Goal: Task Accomplishment & Management: Use online tool/utility

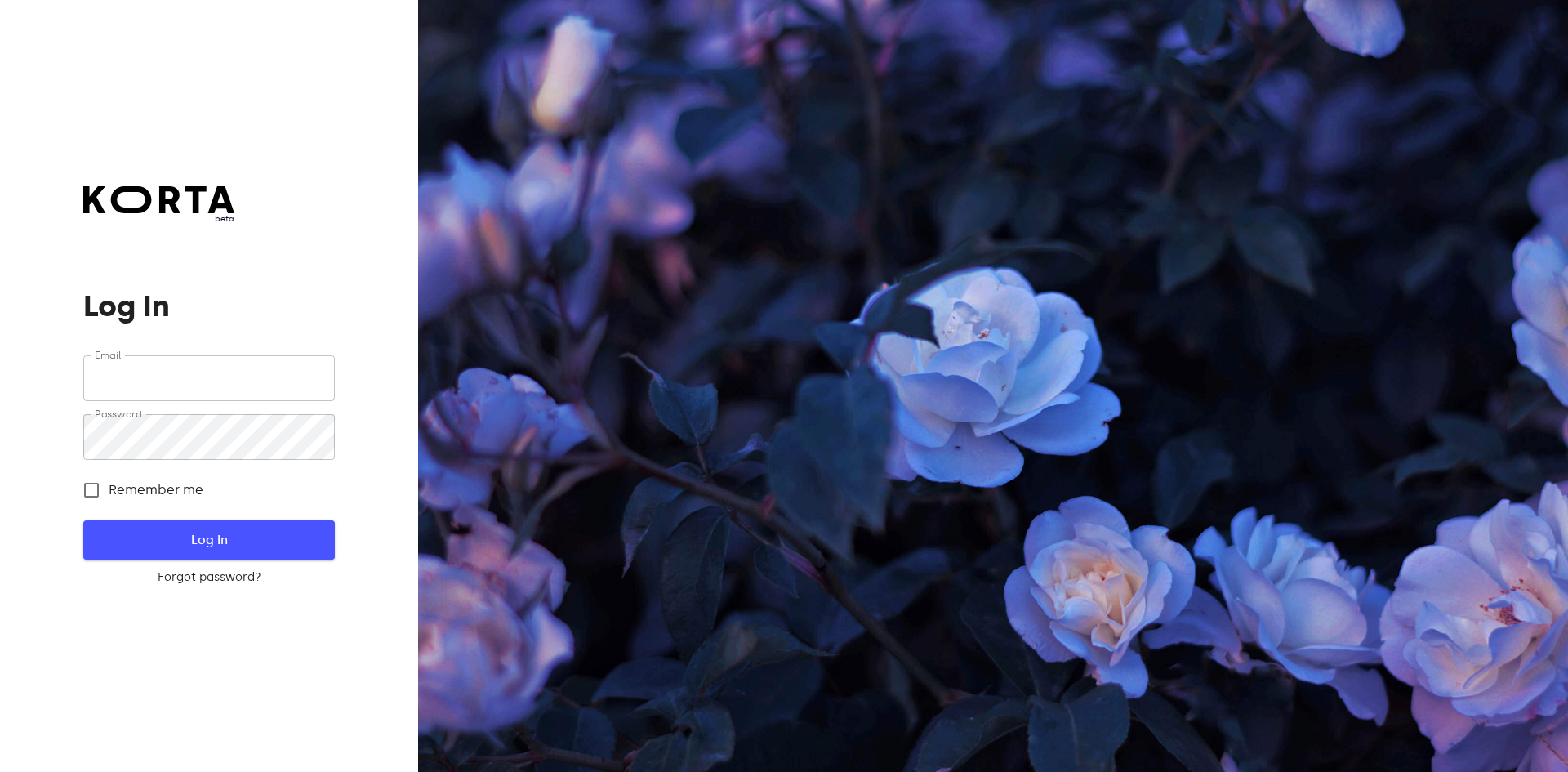
type input "[EMAIL_ADDRESS][DOMAIN_NAME]"
click at [240, 532] on span "Log In" at bounding box center [208, 539] width 198 height 22
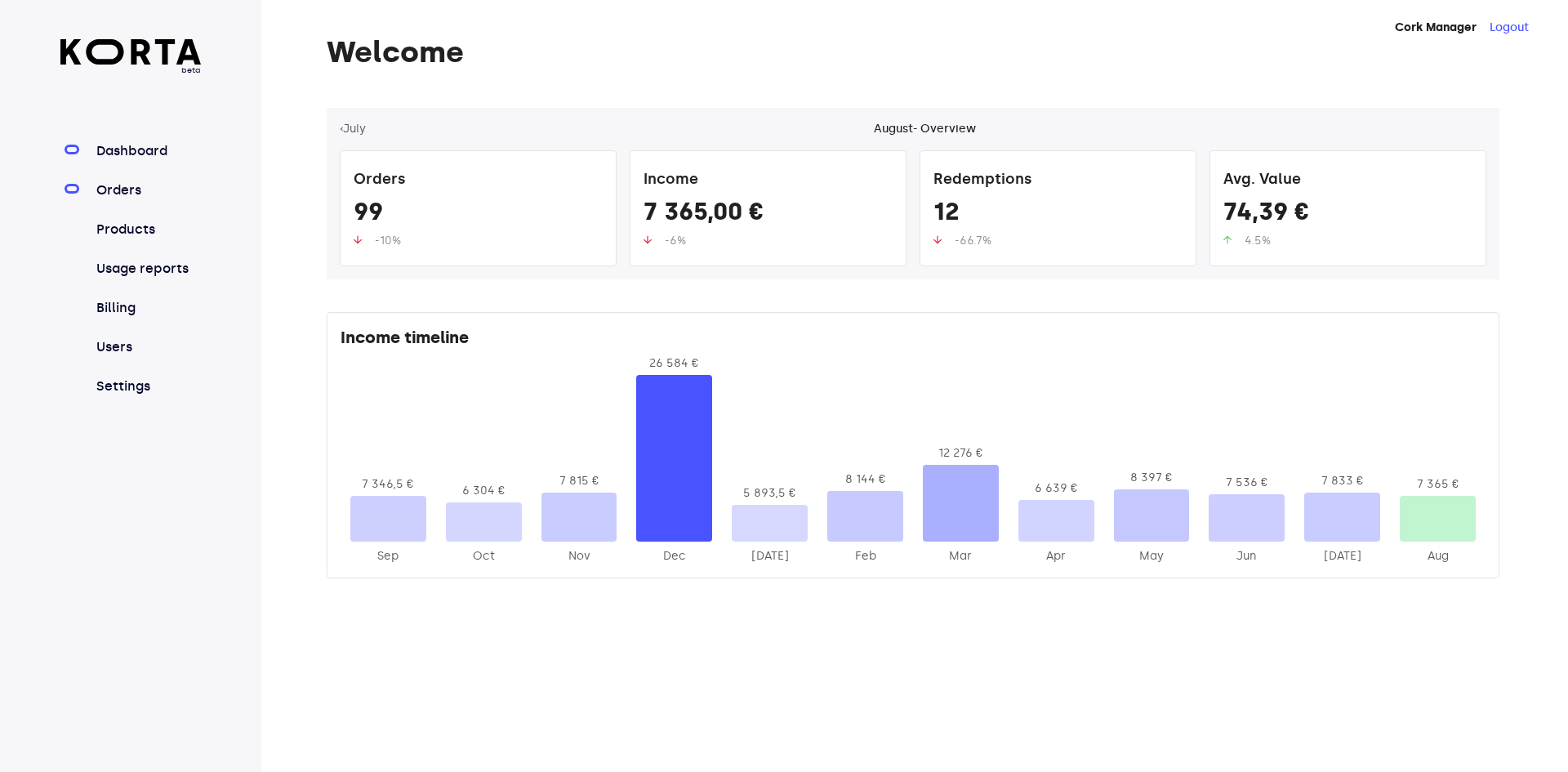
click at [107, 183] on link "Orders" at bounding box center [147, 190] width 109 height 20
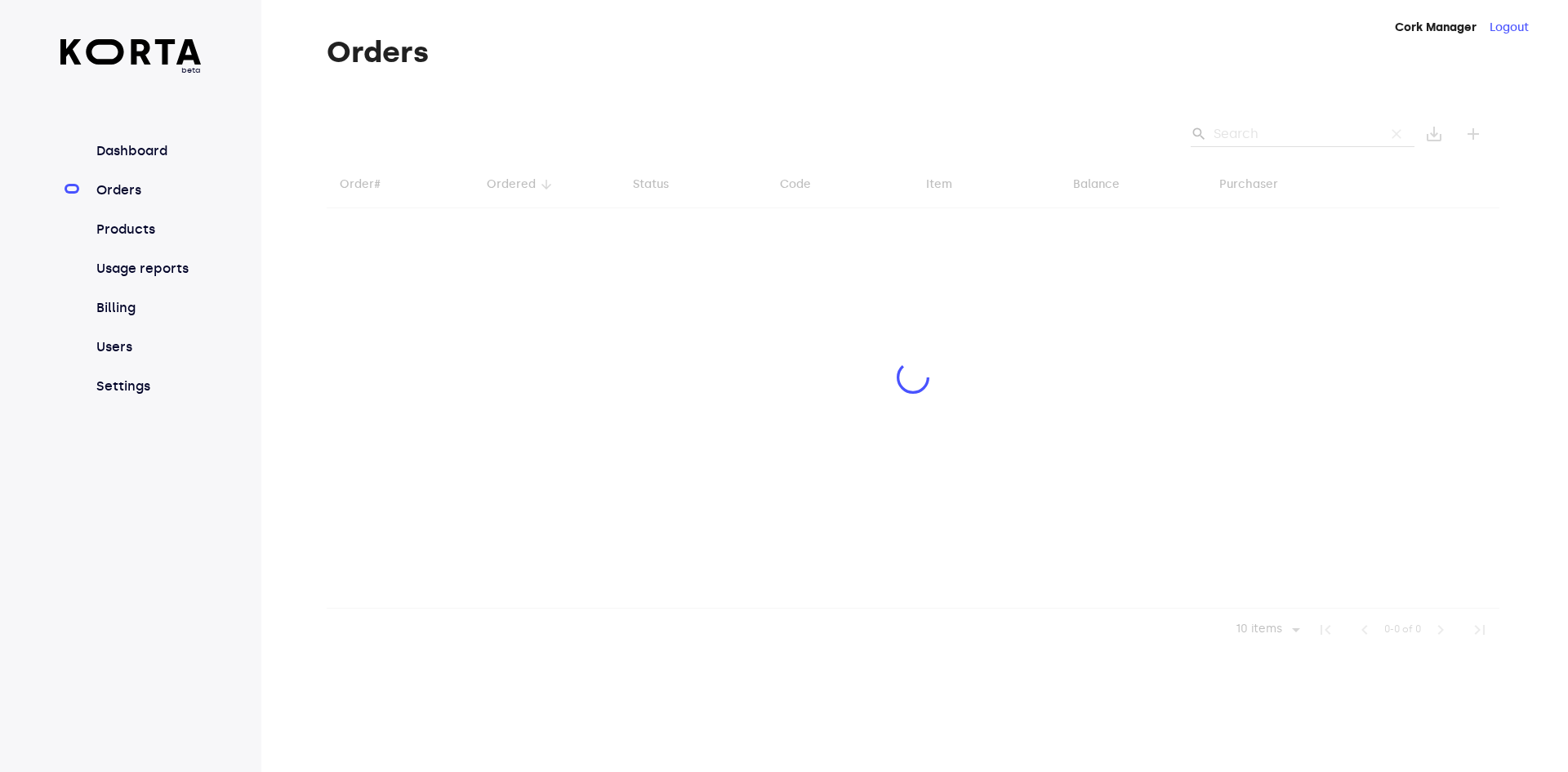
click at [1297, 124] on div at bounding box center [912, 379] width 1173 height 543
click at [1293, 137] on div at bounding box center [912, 379] width 1173 height 543
click at [1293, 131] on div at bounding box center [912, 379] width 1173 height 543
click at [1291, 133] on div at bounding box center [912, 379] width 1173 height 543
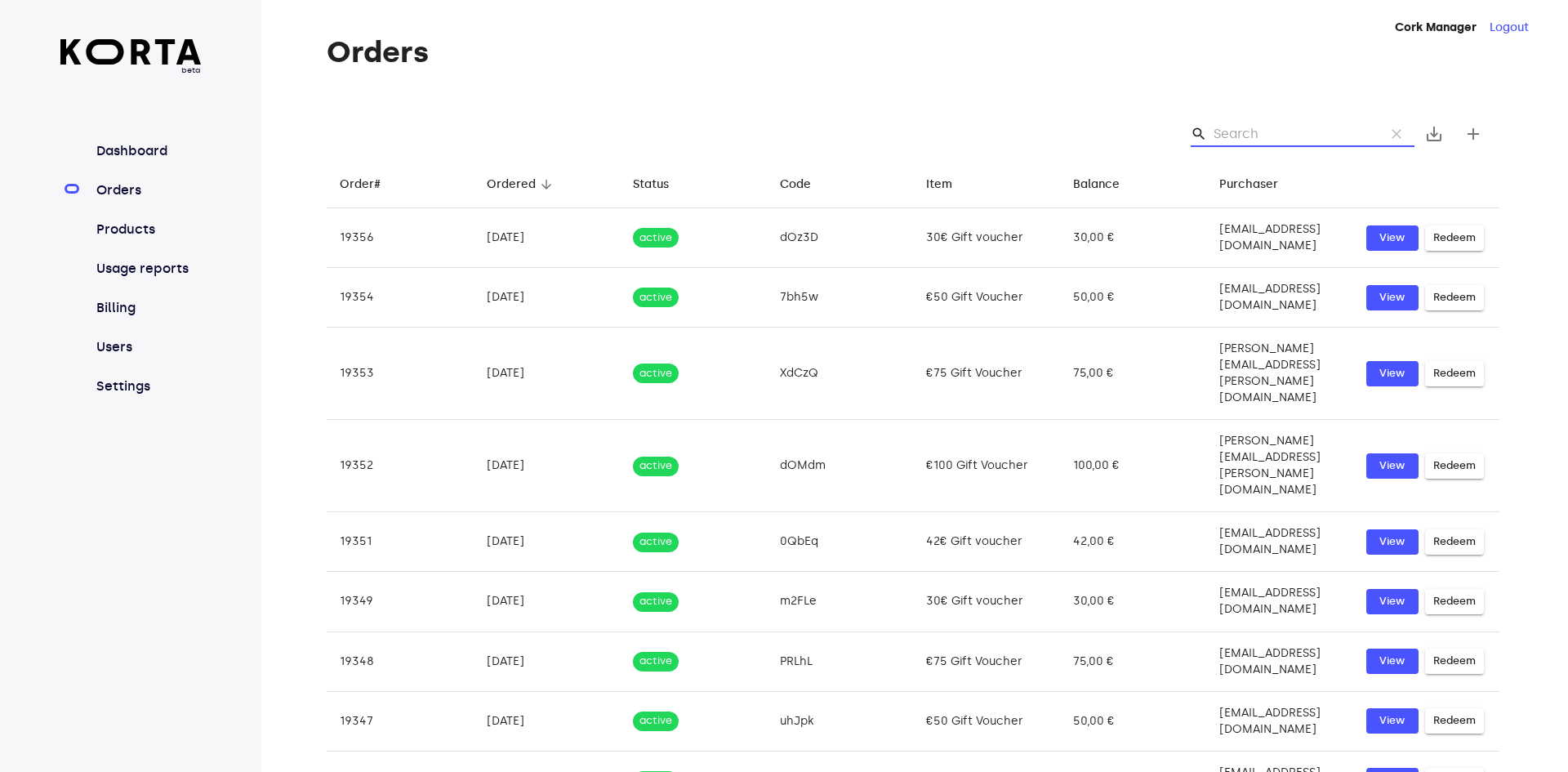
click at [1291, 133] on input "Search" at bounding box center [1293, 134] width 159 height 26
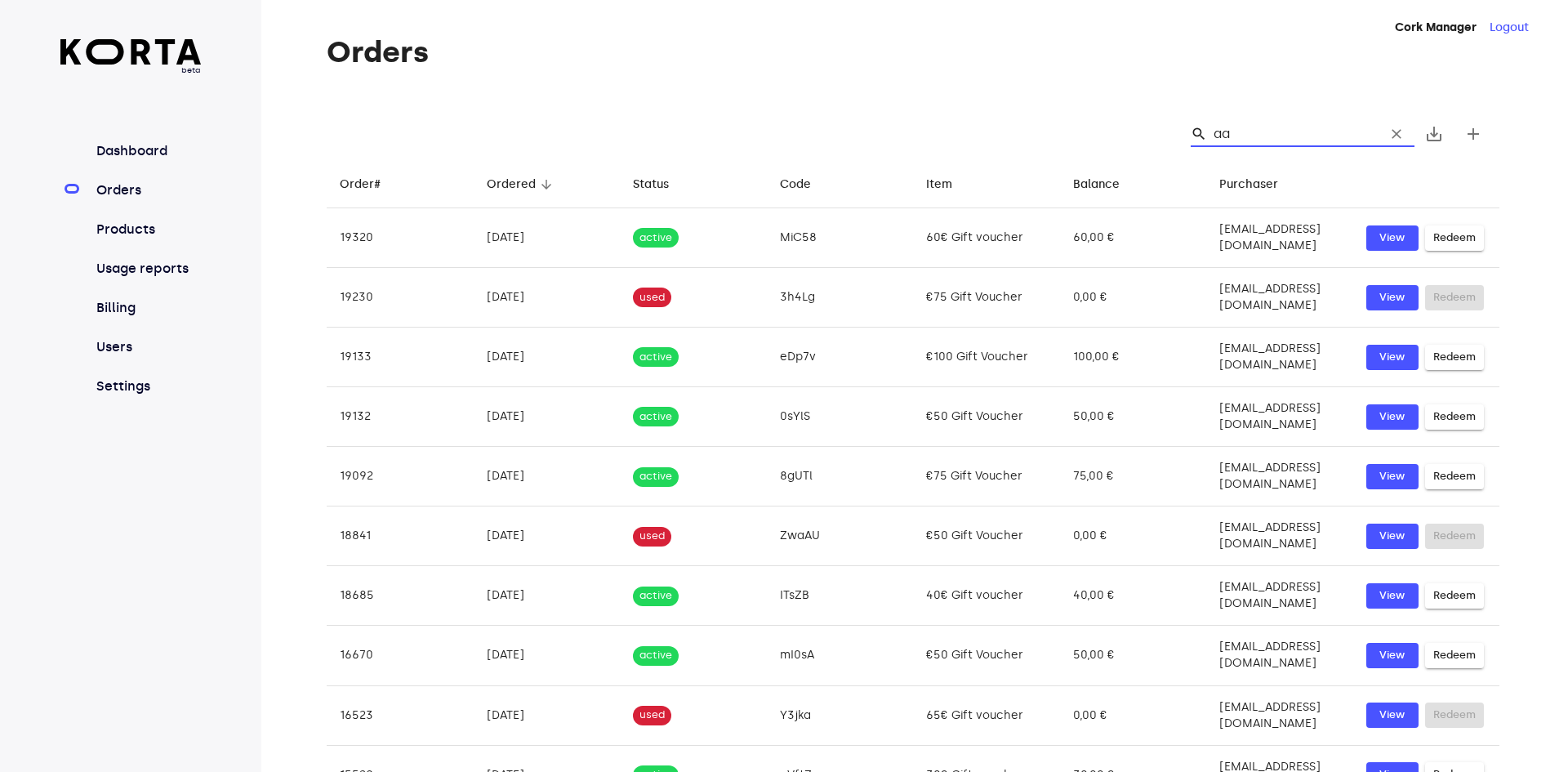
type input "a"
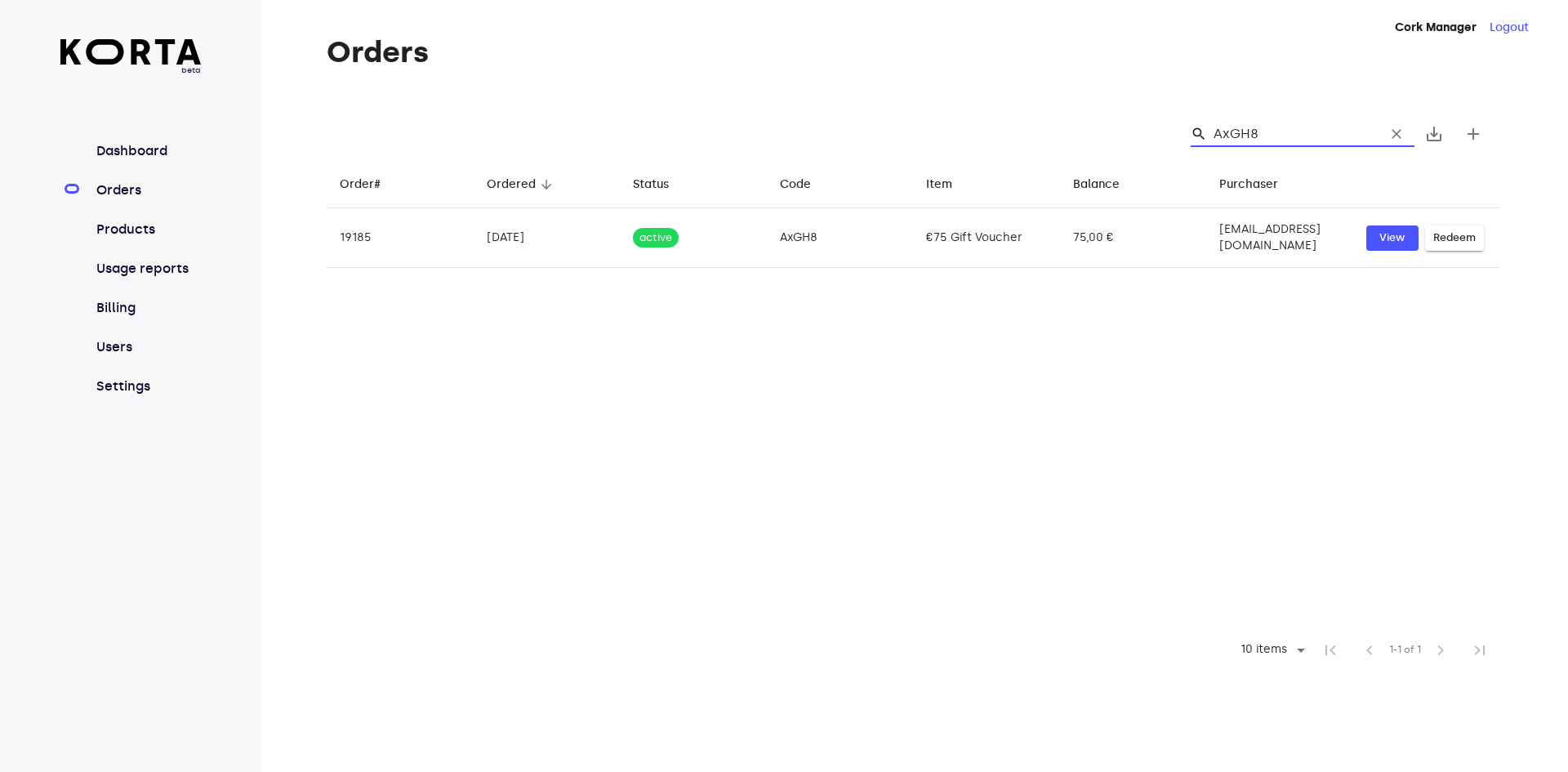
drag, startPoint x: 1291, startPoint y: 133, endPoint x: 1066, endPoint y: 131, distance: 225.0
click at [1066, 131] on div "search AxGH8 clear save_alt add" at bounding box center [912, 134] width 1173 height 53
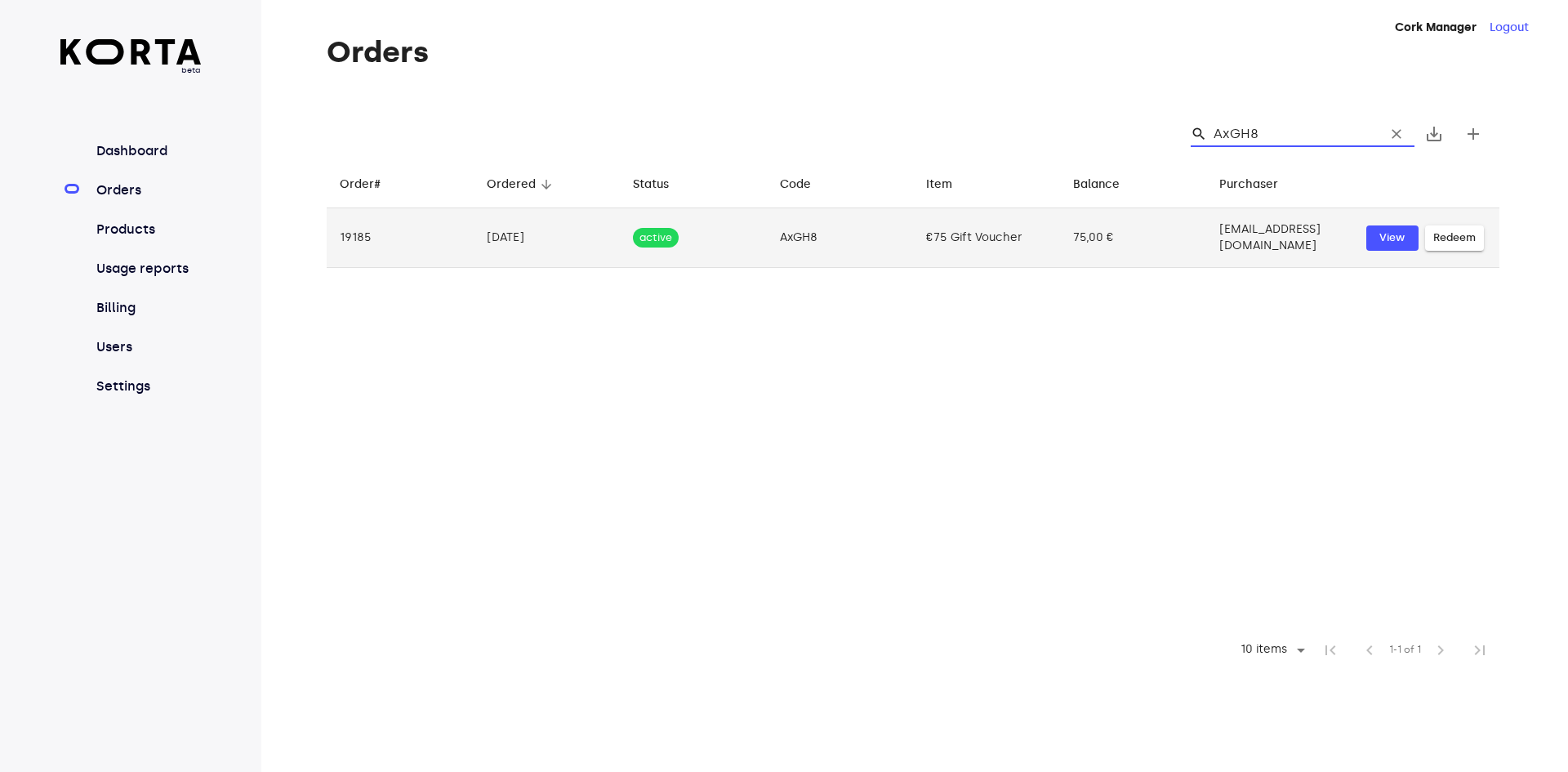
type input "AxGH8"
click at [1471, 238] on span "Redeem" at bounding box center [1454, 238] width 42 height 19
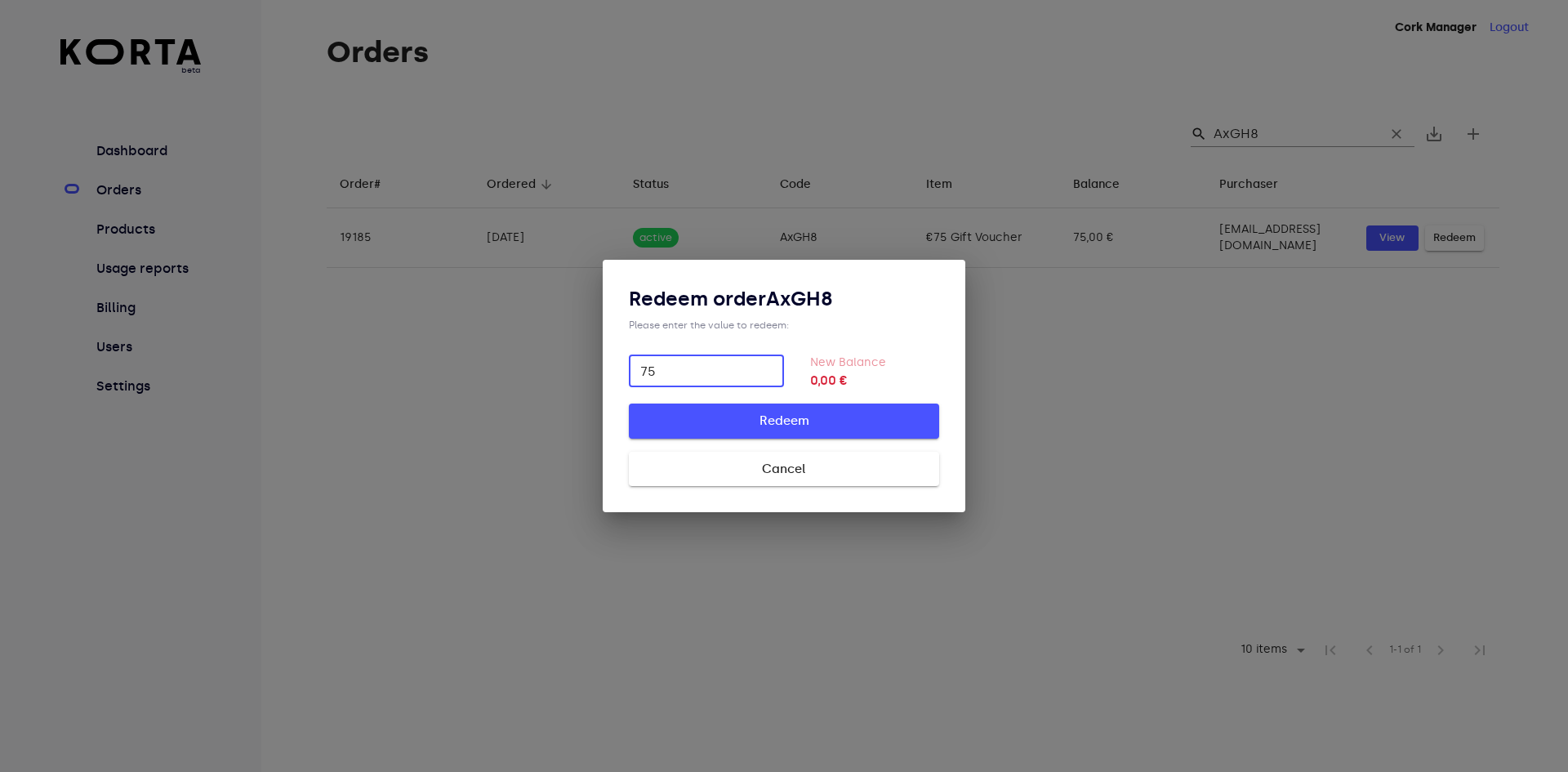
type input "75"
click at [775, 416] on span "Redeem" at bounding box center [784, 420] width 258 height 22
